Goal: Find specific page/section: Find specific page/section

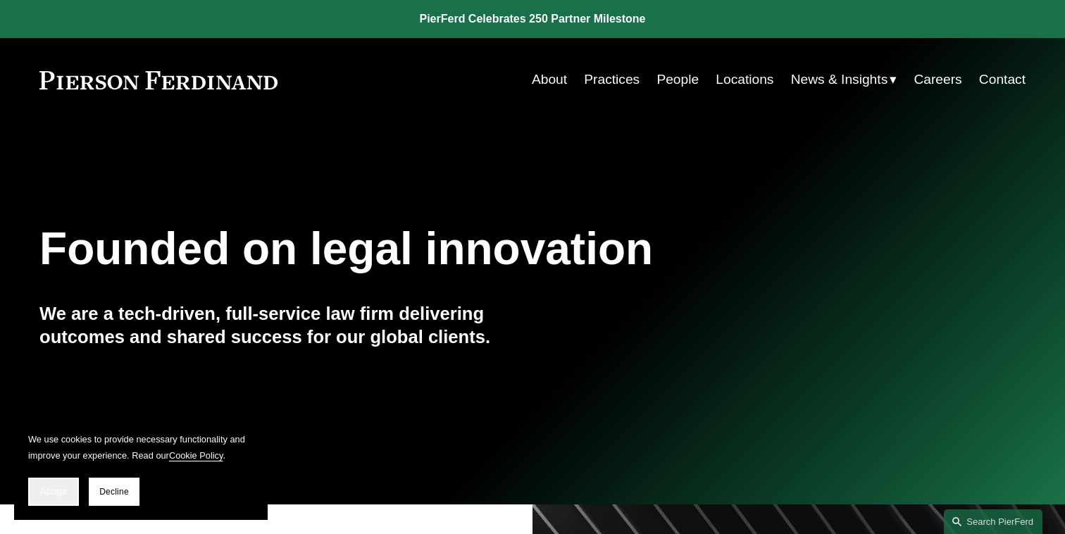
click at [63, 490] on span "Accept" at bounding box center [53, 491] width 27 height 10
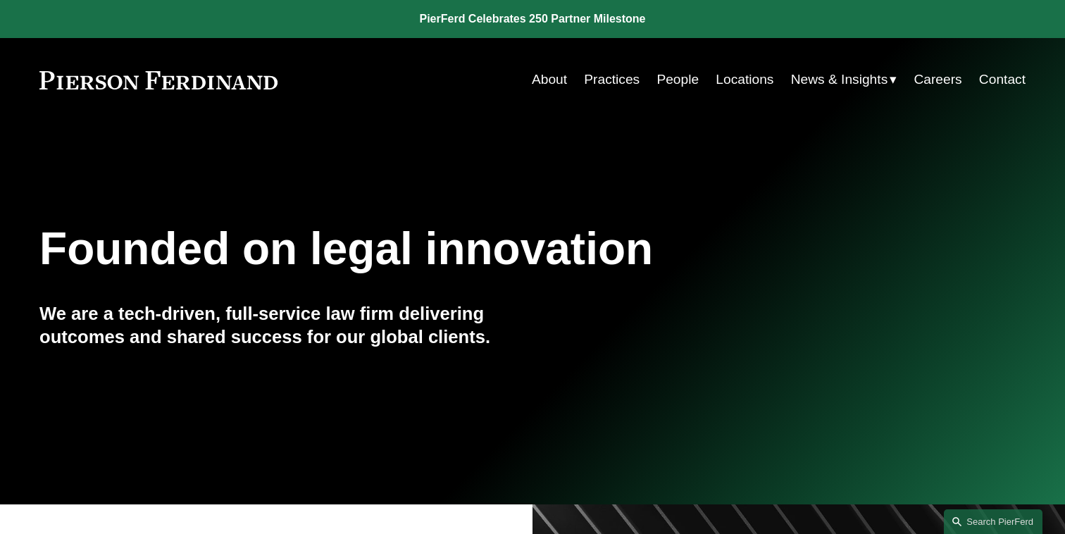
click at [671, 87] on link "People" at bounding box center [677, 79] width 42 height 27
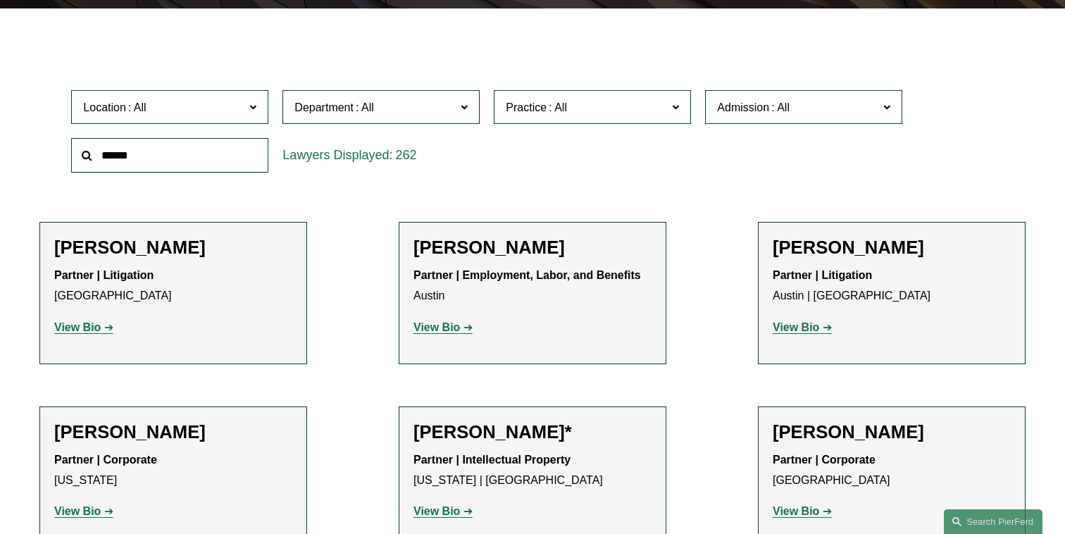
scroll to position [4058, 0]
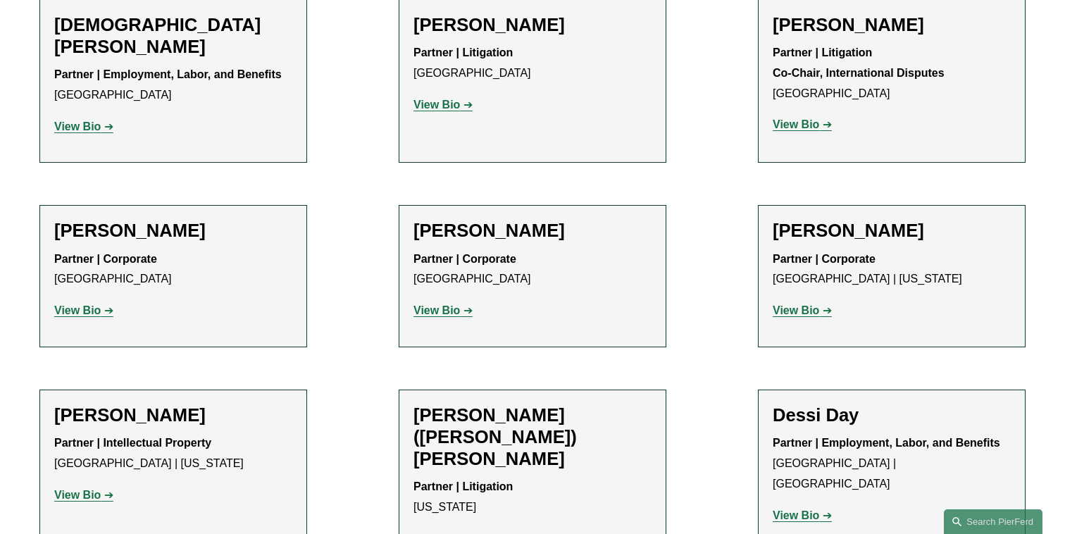
click at [437, 529] on p "View Bio" at bounding box center [532, 539] width 238 height 20
click at [433, 532] on strong "View Bio" at bounding box center [436, 538] width 46 height 12
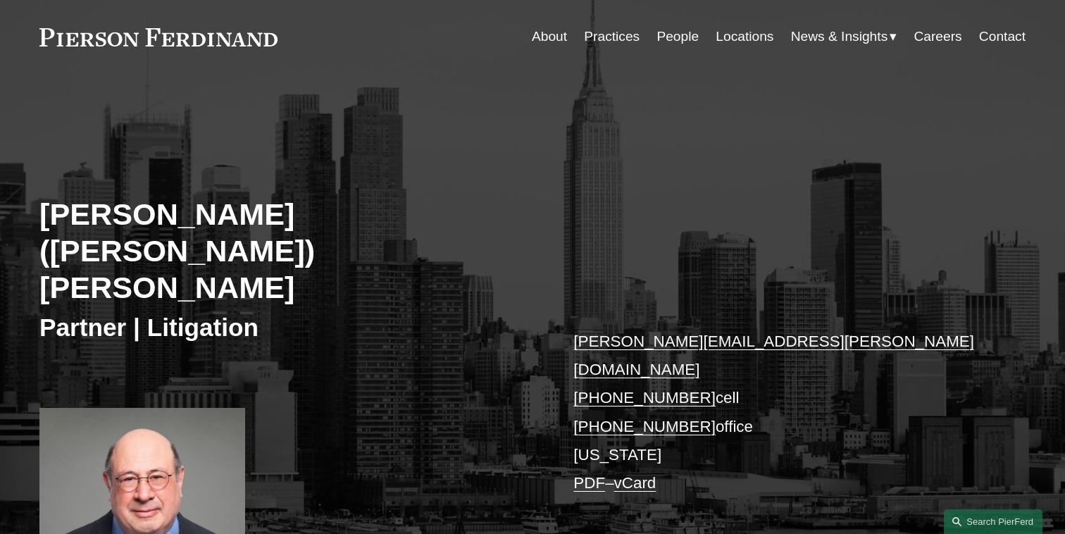
scroll to position [44, 0]
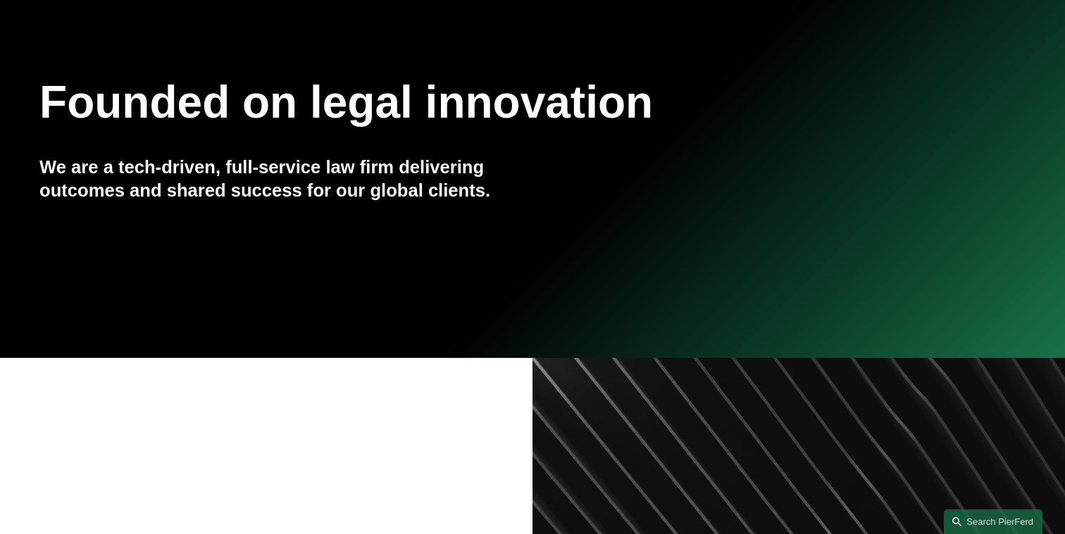
scroll to position [161, 0]
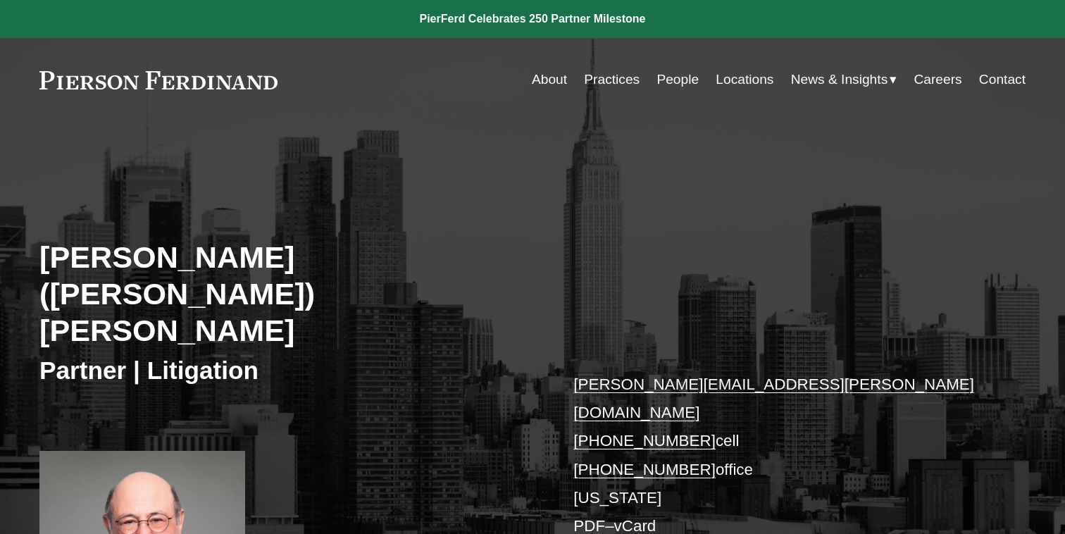
scroll to position [44, 0]
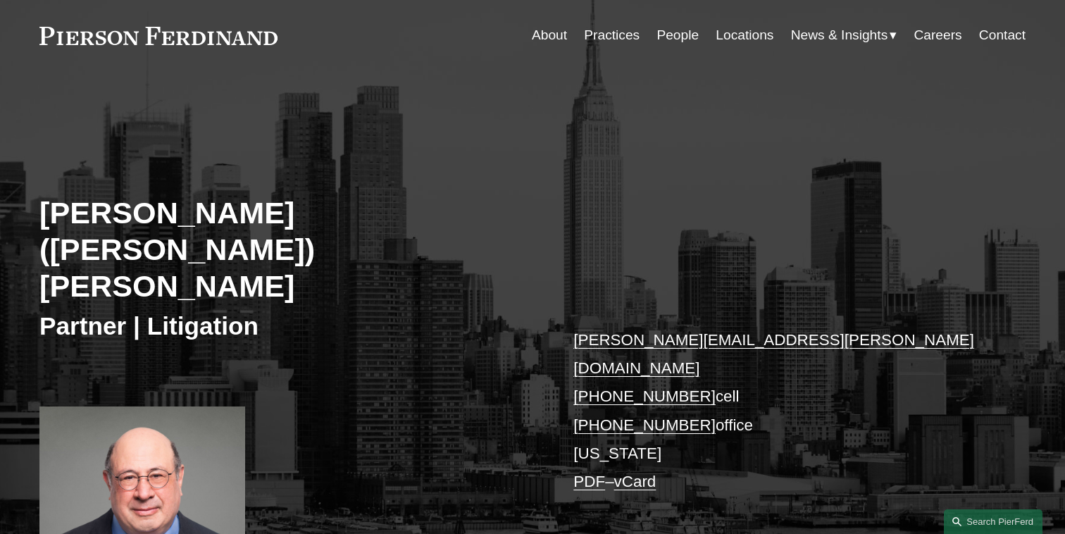
click at [622, 199] on div "[PERSON_NAME] ([PERSON_NAME]) [PERSON_NAME] Partner | Litigation [PERSON_NAME][…" at bounding box center [532, 355] width 1065 height 493
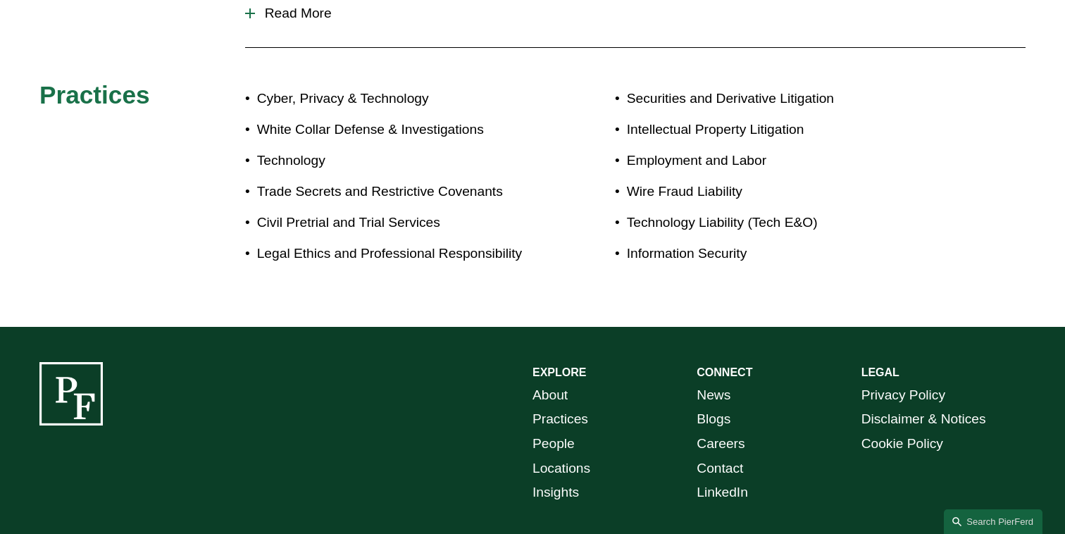
scroll to position [883, 0]
